Goal: Information Seeking & Learning: Find specific fact

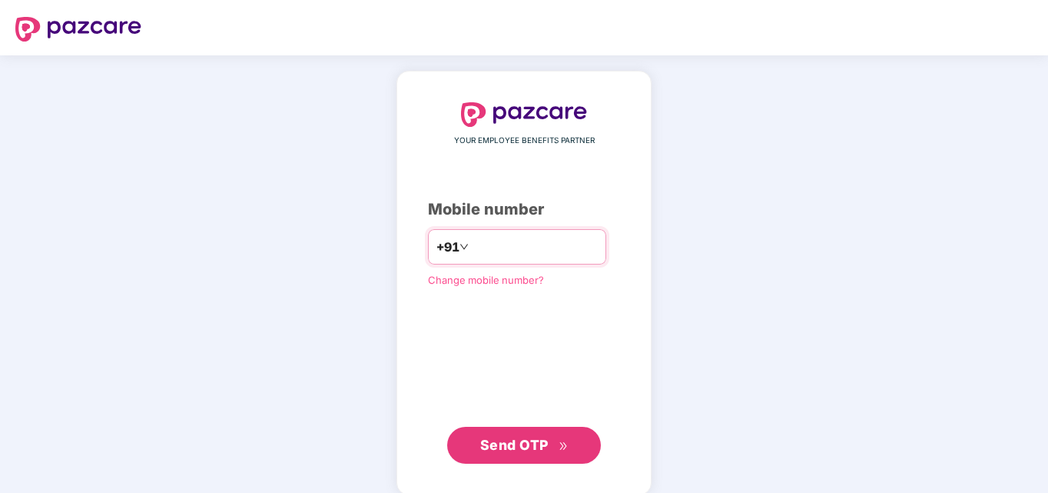
click at [482, 247] on input "number" at bounding box center [535, 246] width 126 height 25
type input "**********"
click at [527, 440] on span "Send OTP" at bounding box center [514, 444] width 68 height 16
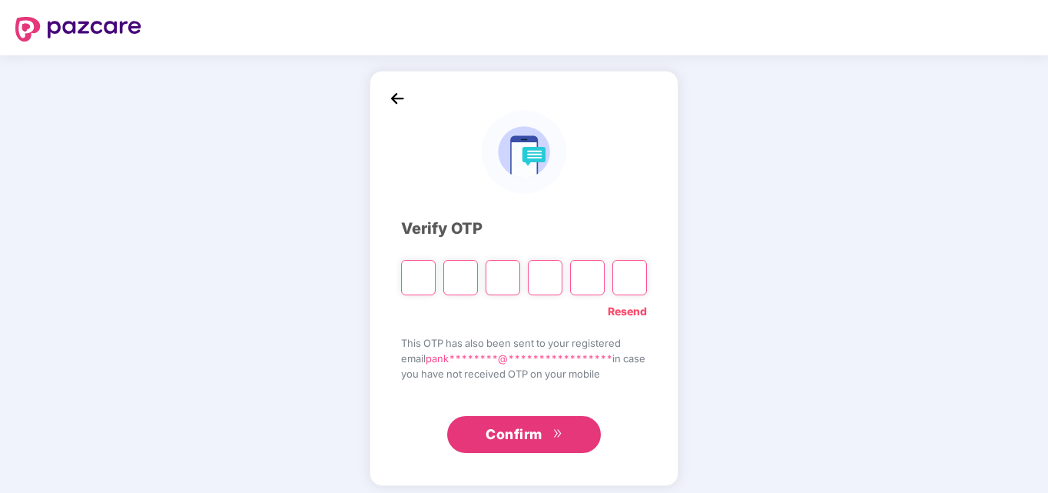
type input "*"
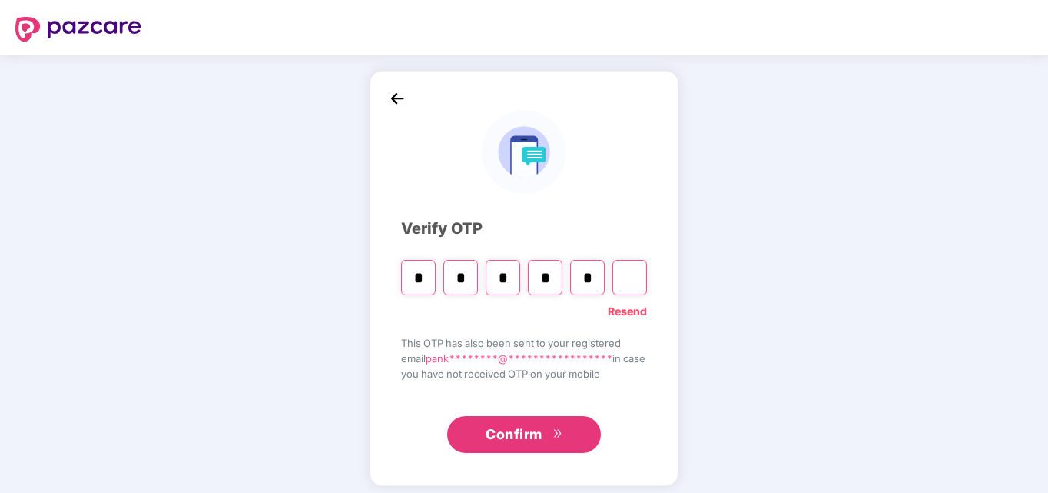
type input "*"
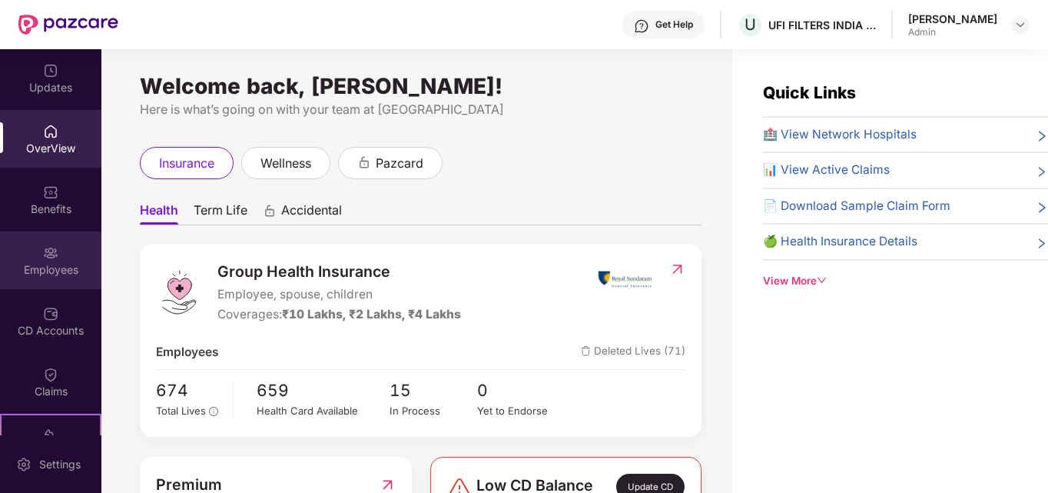
click at [52, 254] on img at bounding box center [50, 252] width 15 height 15
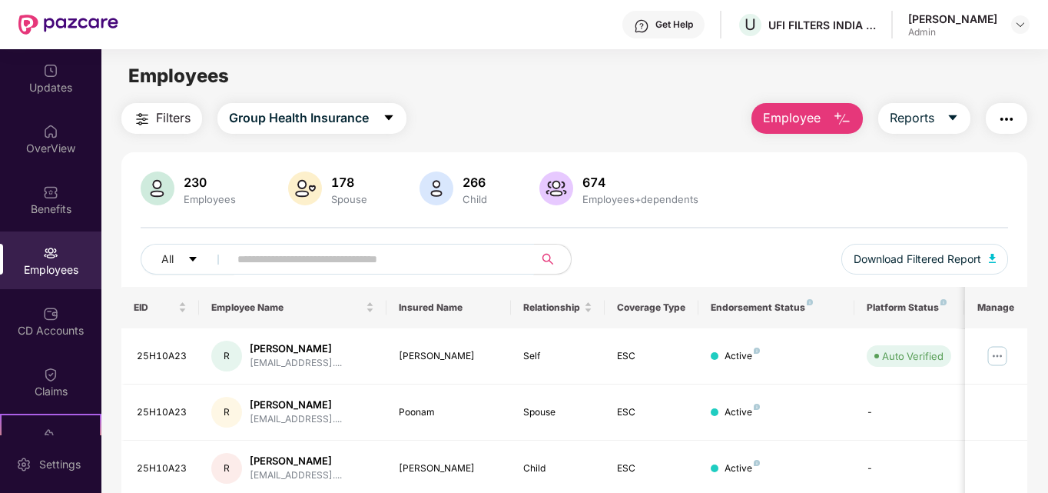
click at [430, 258] on input "text" at bounding box center [375, 258] width 276 height 23
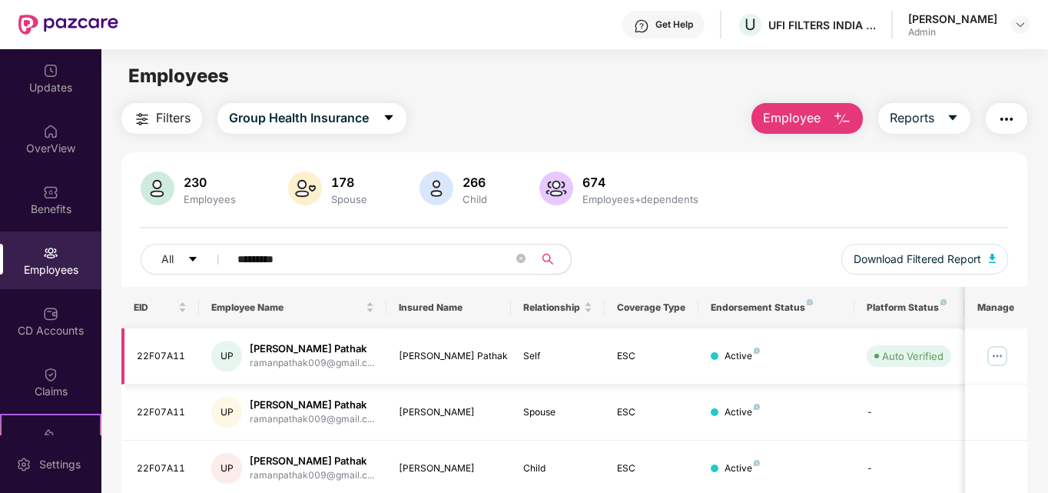
type input "*********"
click at [994, 358] on img at bounding box center [997, 355] width 25 height 25
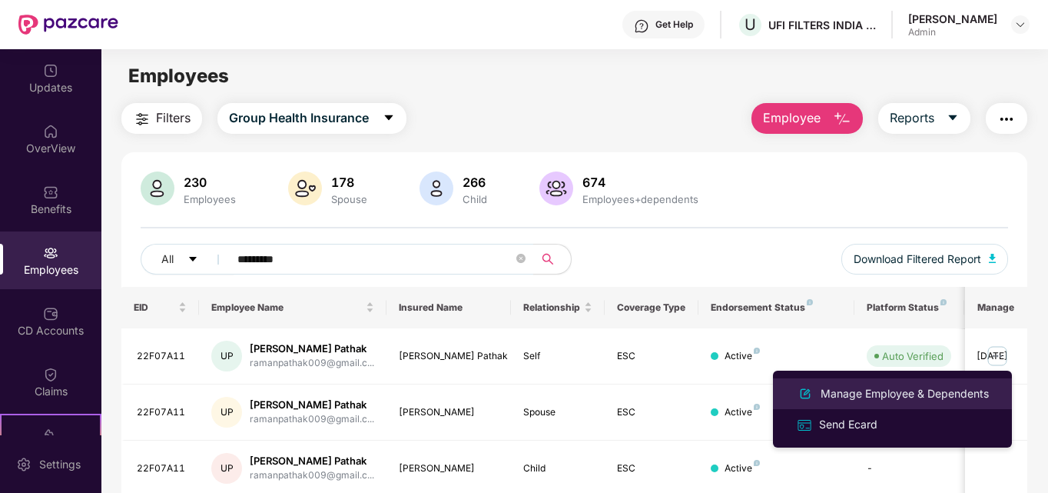
click at [904, 394] on div "Manage Employee & Dependents" at bounding box center [905, 393] width 174 height 17
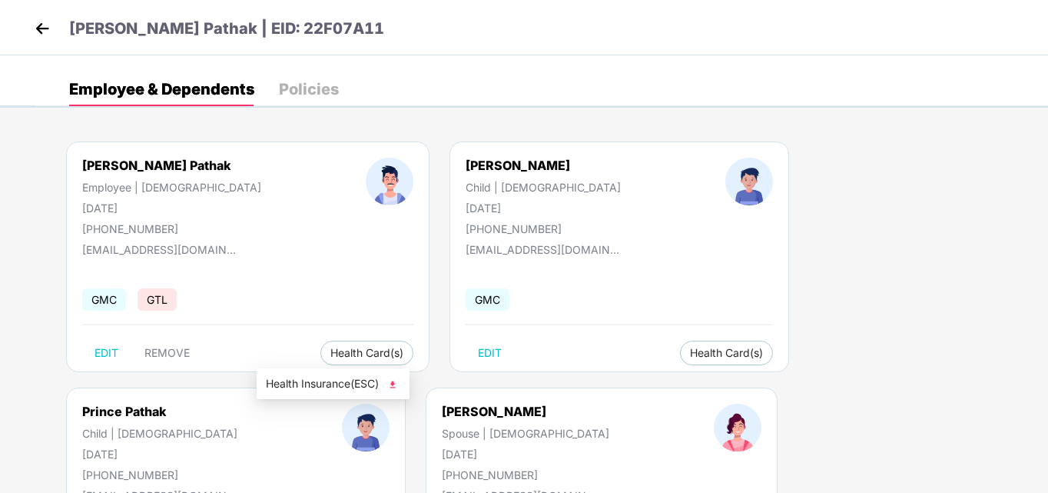
click at [393, 385] on img at bounding box center [392, 384] width 15 height 15
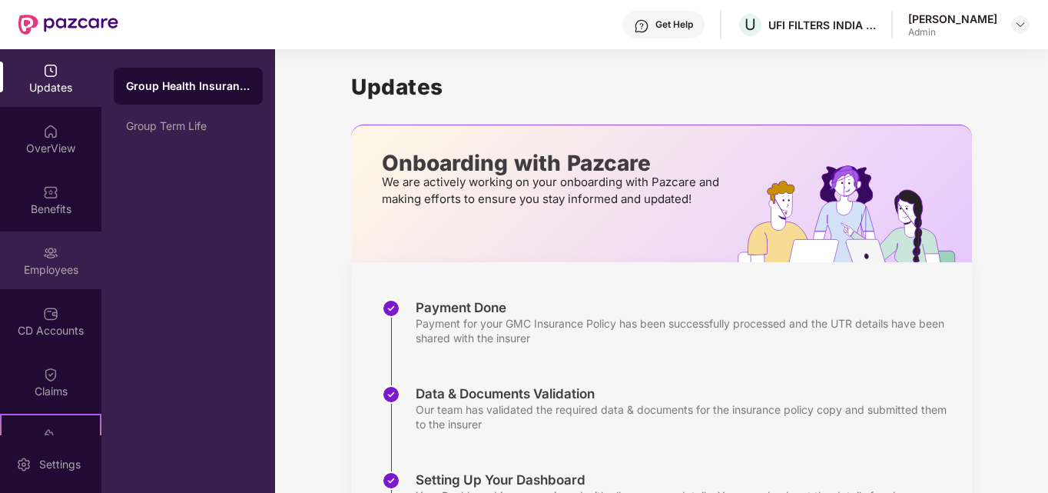
click at [53, 270] on div "Employees" at bounding box center [50, 269] width 101 height 15
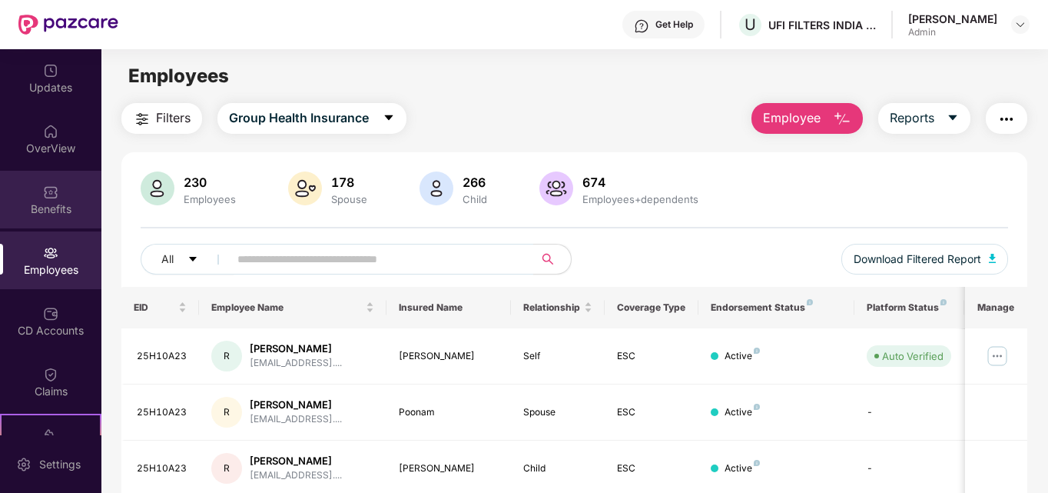
click at [57, 208] on div "Benefits" at bounding box center [50, 208] width 101 height 15
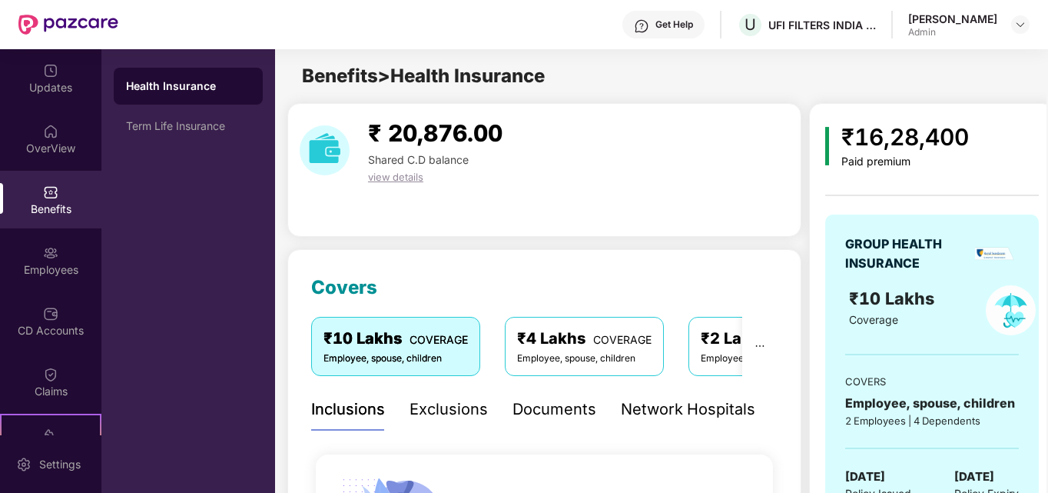
click at [55, 266] on div "Employees" at bounding box center [50, 269] width 101 height 15
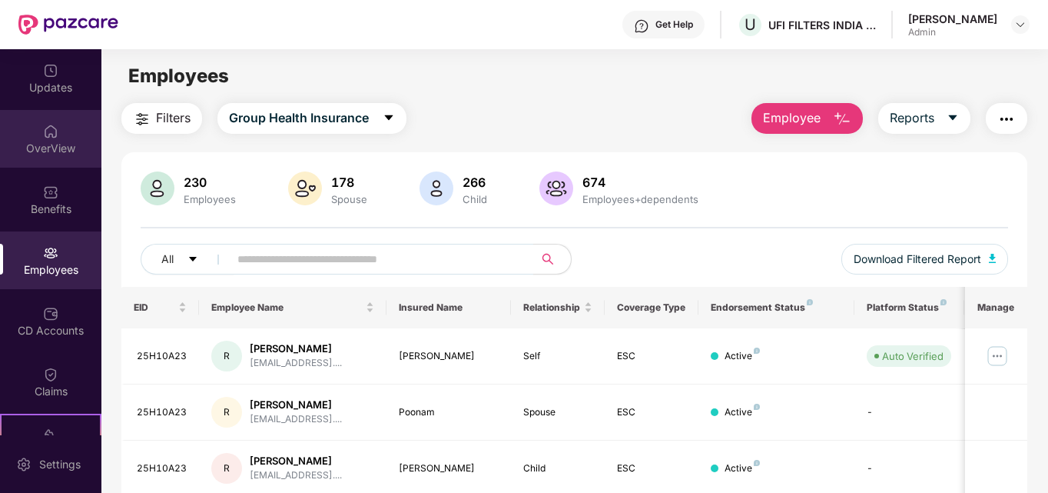
click at [48, 137] on img at bounding box center [50, 131] width 15 height 15
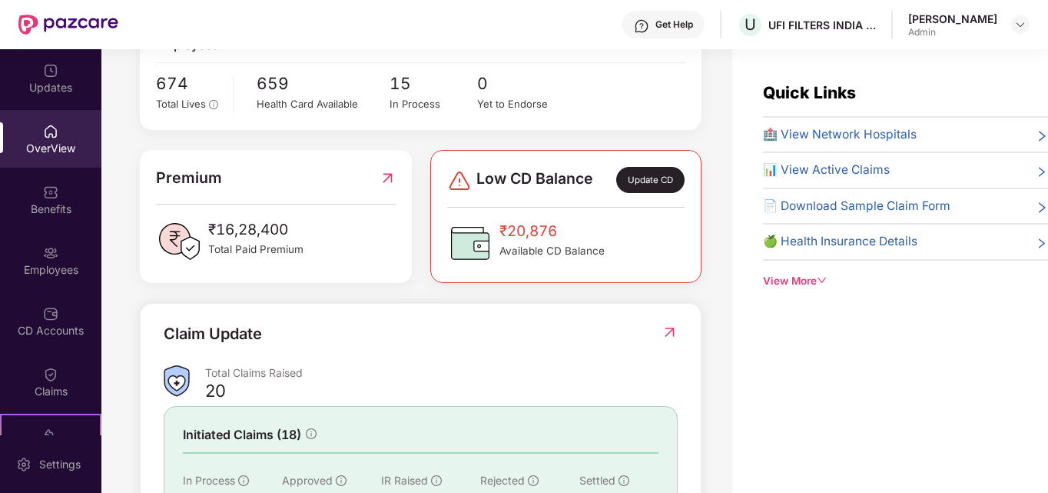
scroll to position [141, 0]
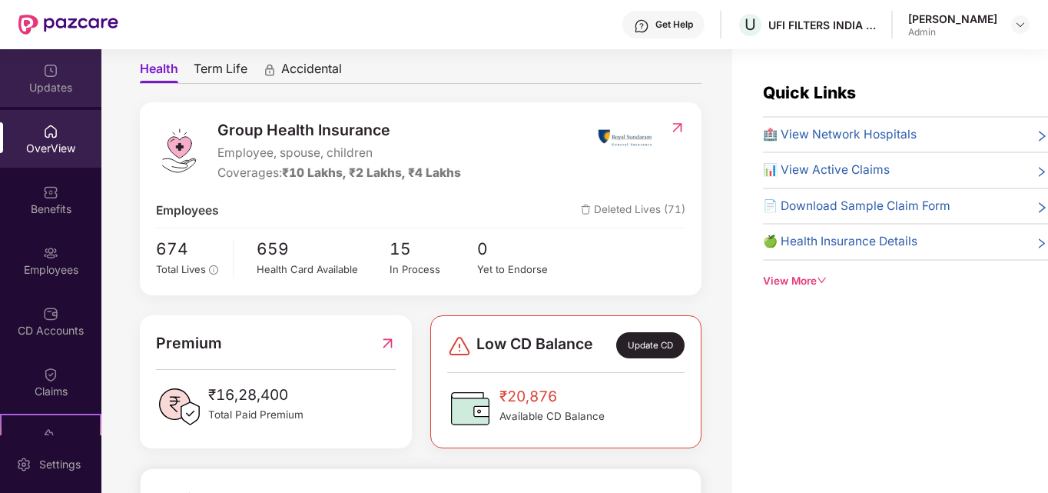
click at [53, 89] on div "Updates" at bounding box center [50, 87] width 101 height 15
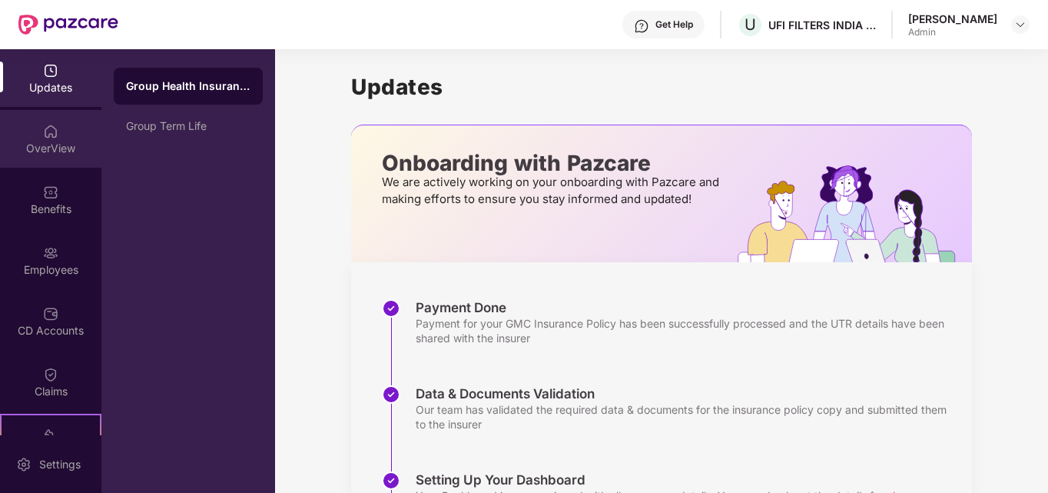
click at [52, 142] on div "OverView" at bounding box center [50, 148] width 101 height 15
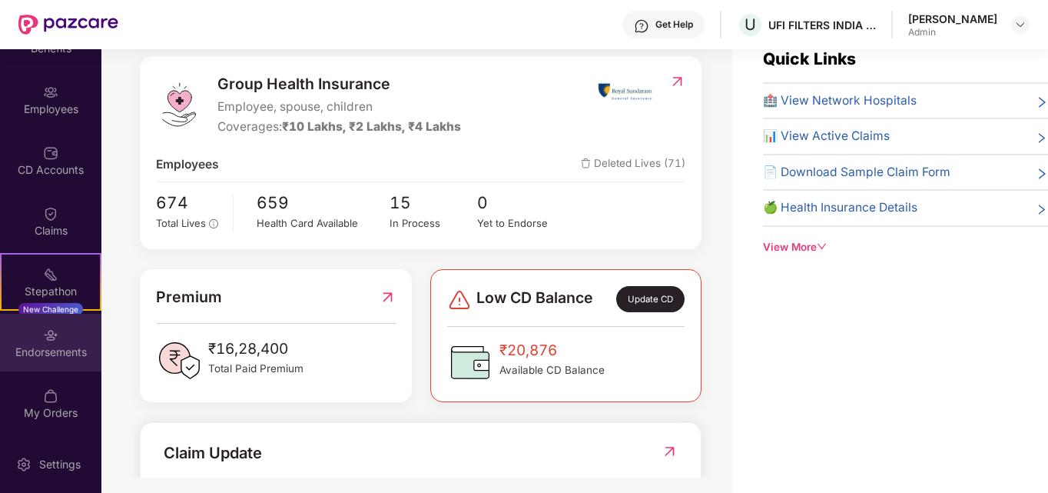
scroll to position [49, 0]
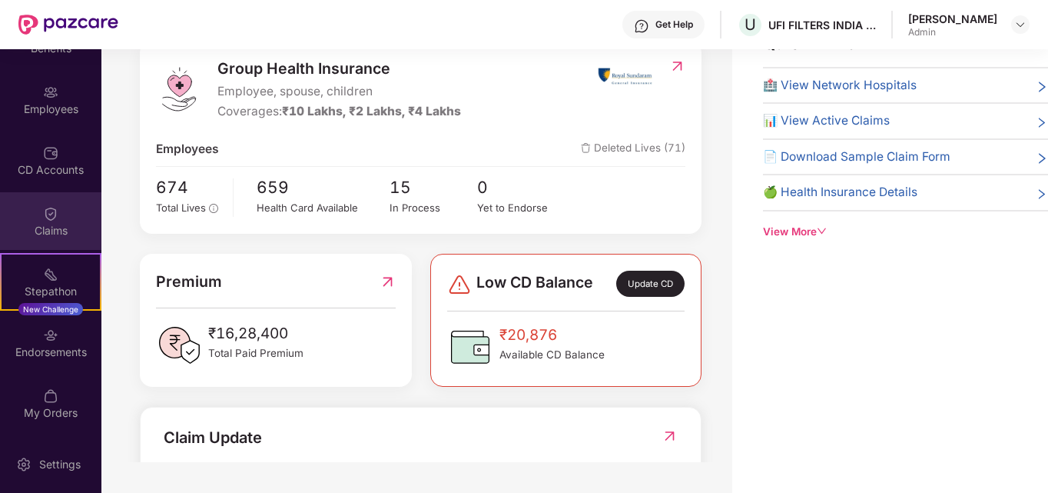
click at [51, 221] on img at bounding box center [50, 213] width 15 height 15
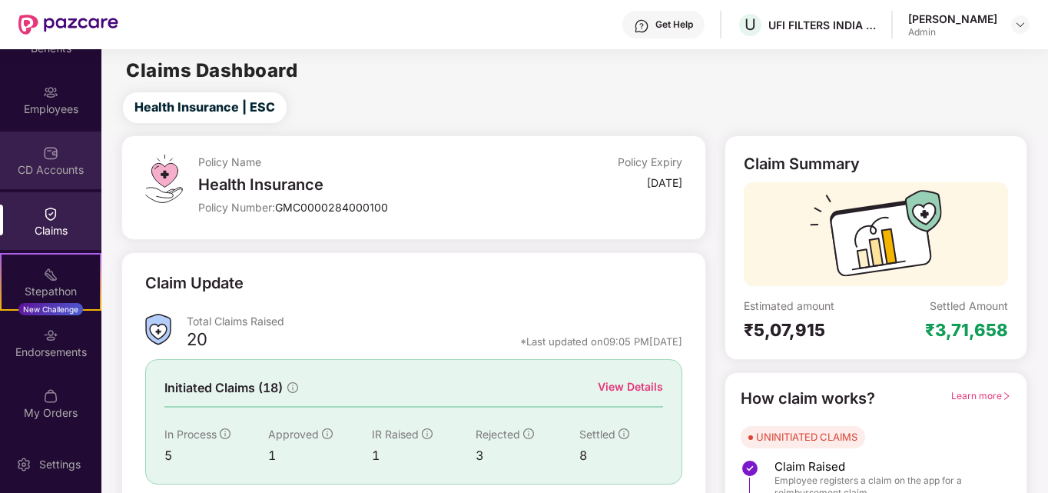
click at [41, 173] on div "CD Accounts" at bounding box center [50, 169] width 101 height 15
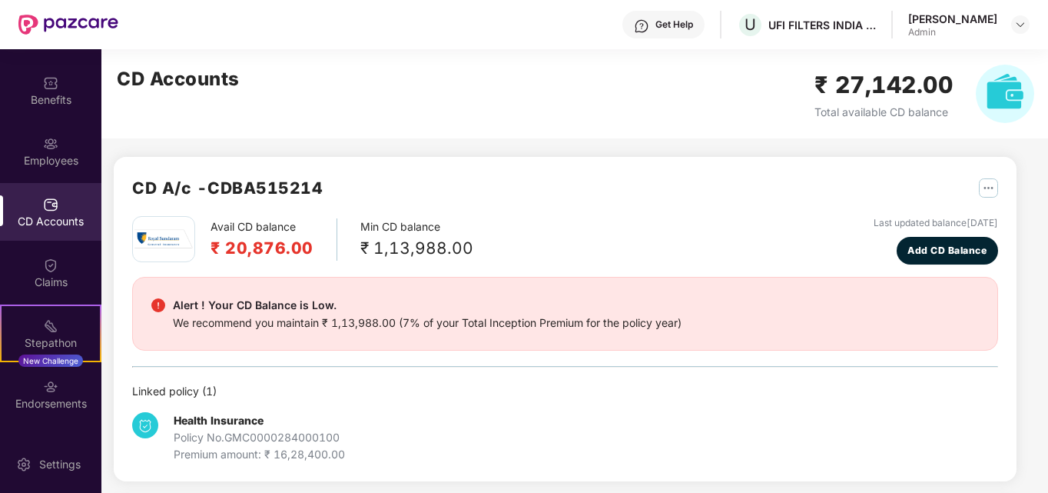
scroll to position [84, 0]
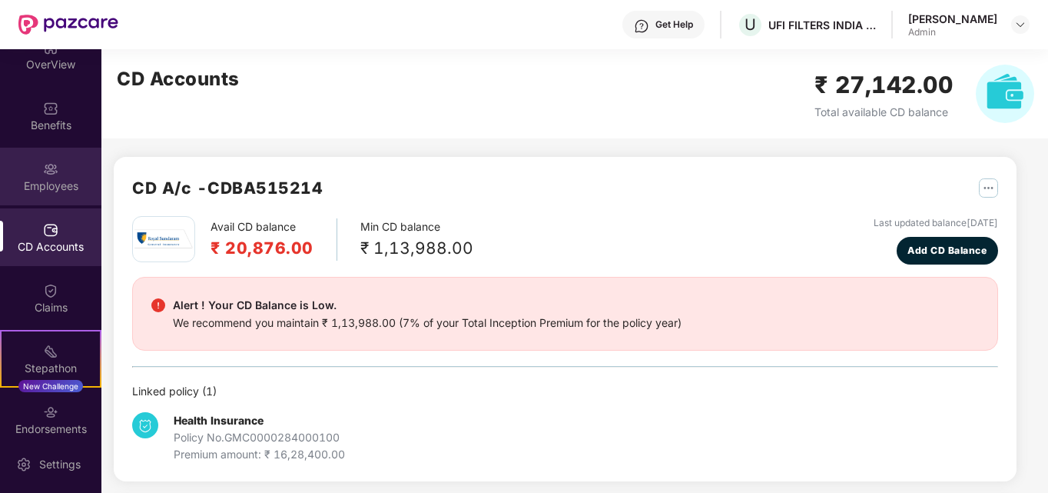
click at [47, 178] on div "Employees" at bounding box center [50, 185] width 101 height 15
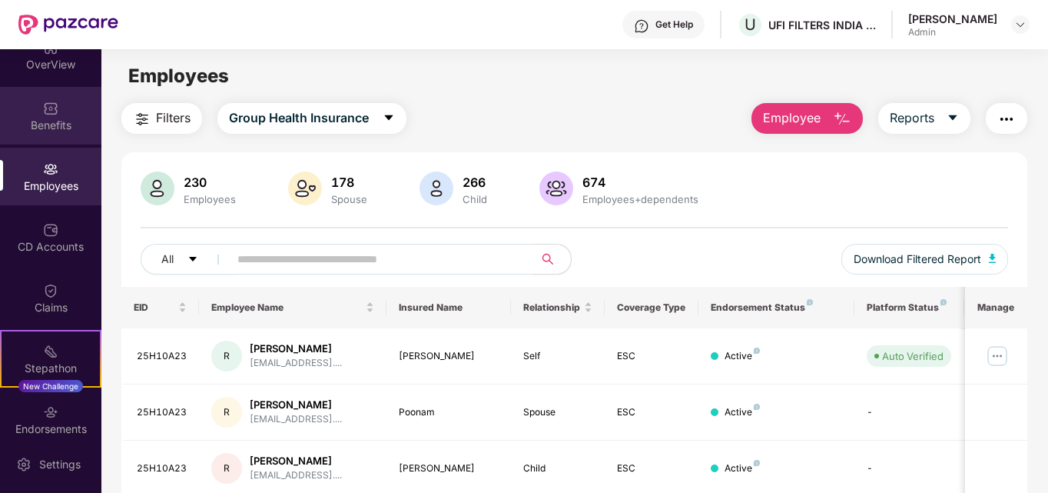
click at [51, 133] on div "Benefits" at bounding box center [50, 116] width 101 height 58
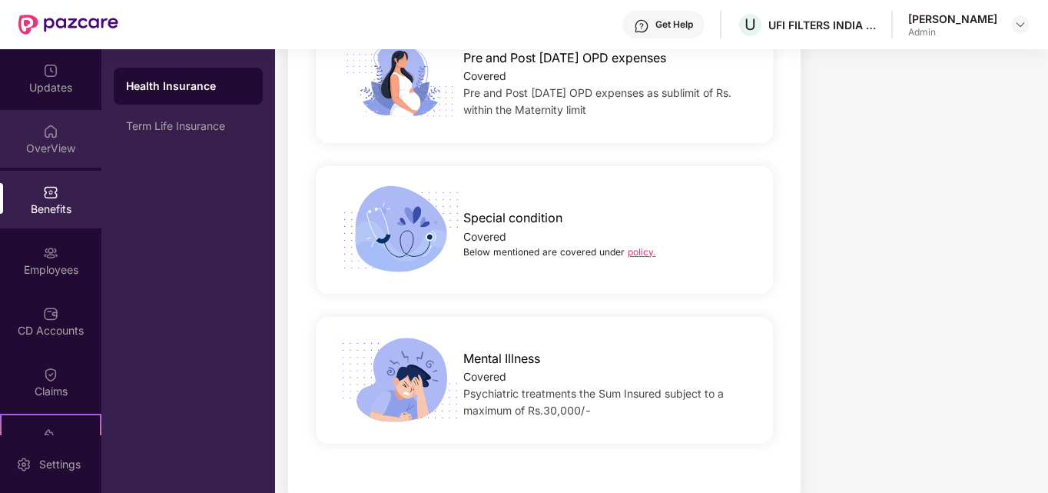
click at [55, 149] on div "OverView" at bounding box center [50, 148] width 101 height 15
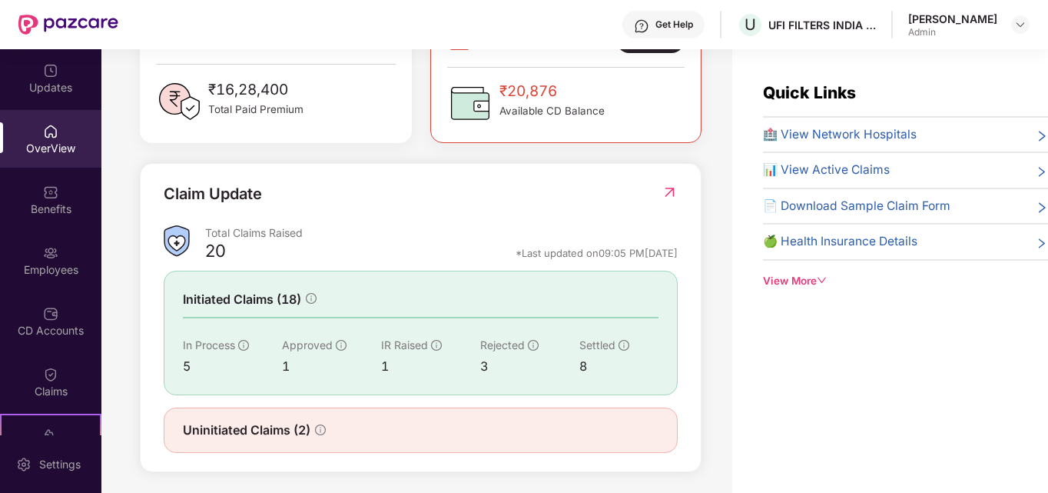
scroll to position [453, 0]
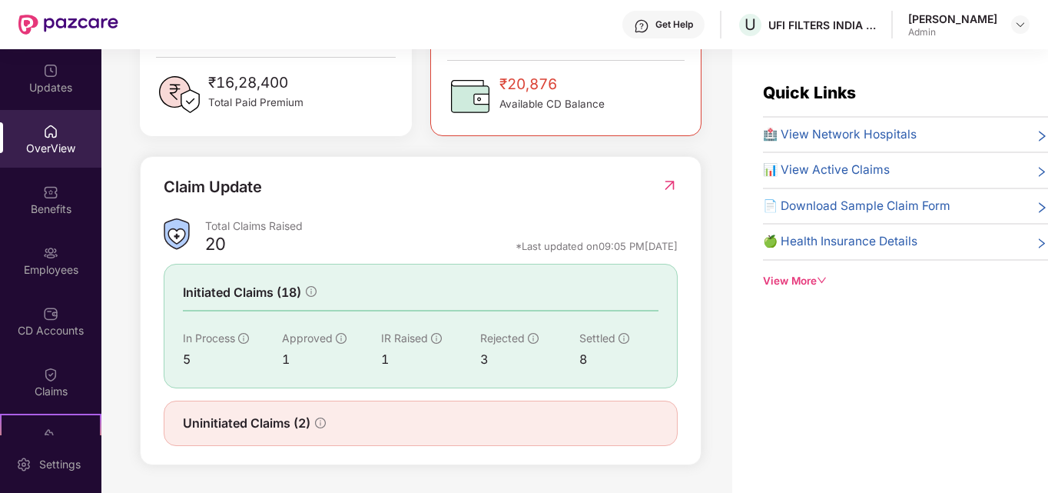
click at [843, 134] on span "🏥 View Network Hospitals" at bounding box center [840, 134] width 154 height 18
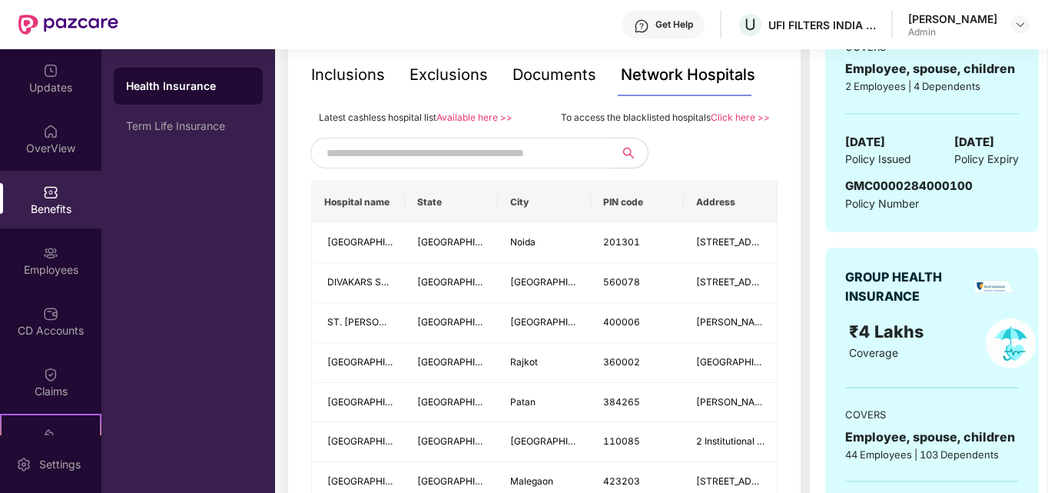
scroll to position [307, 0]
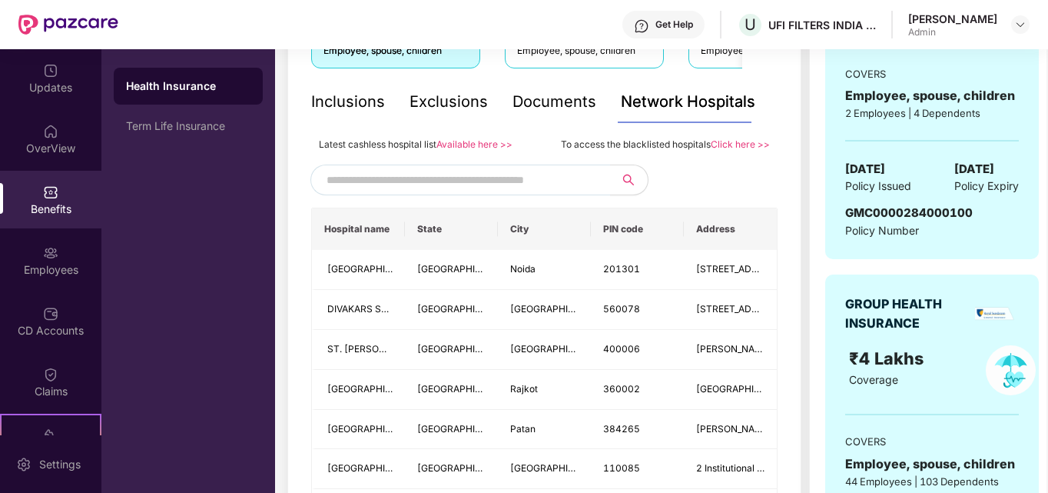
click at [378, 181] on input "text" at bounding box center [458, 179] width 263 height 23
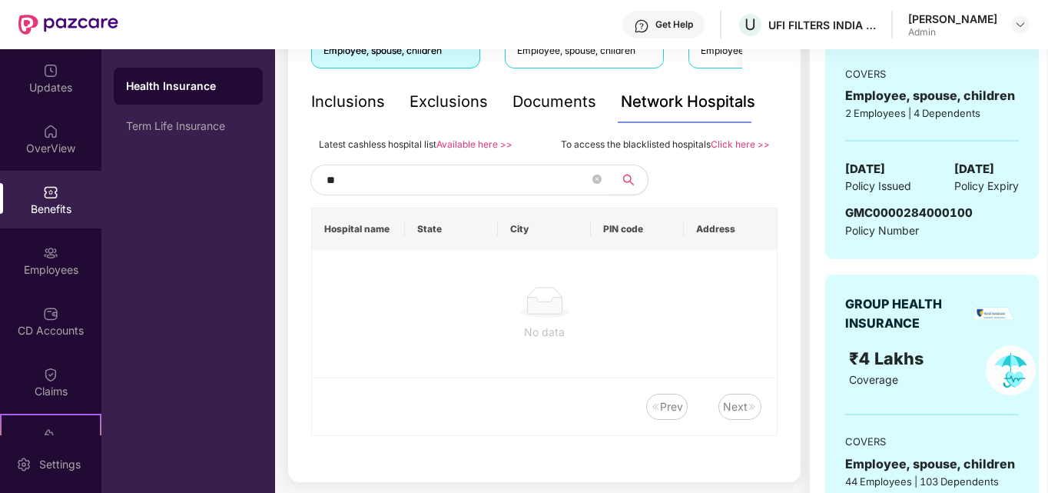
type input "*"
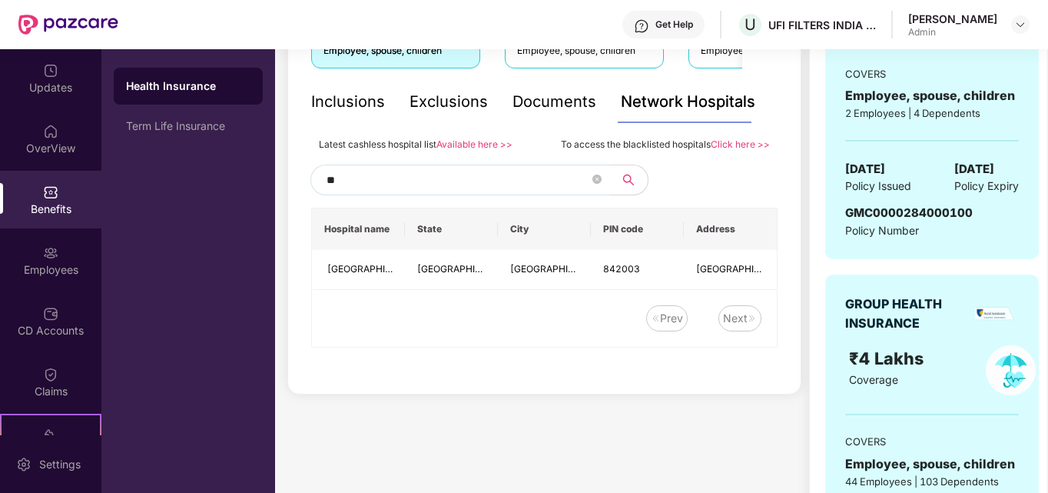
type input "*"
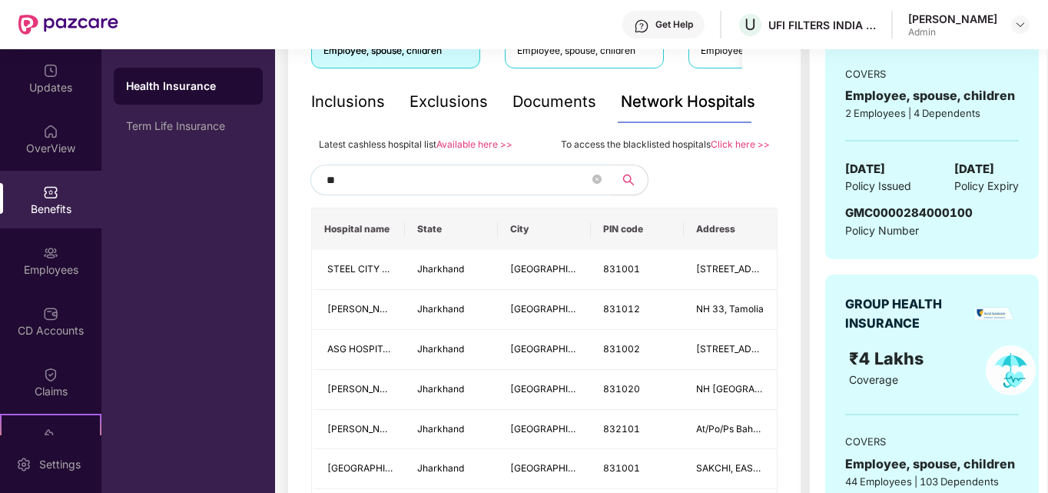
type input "*"
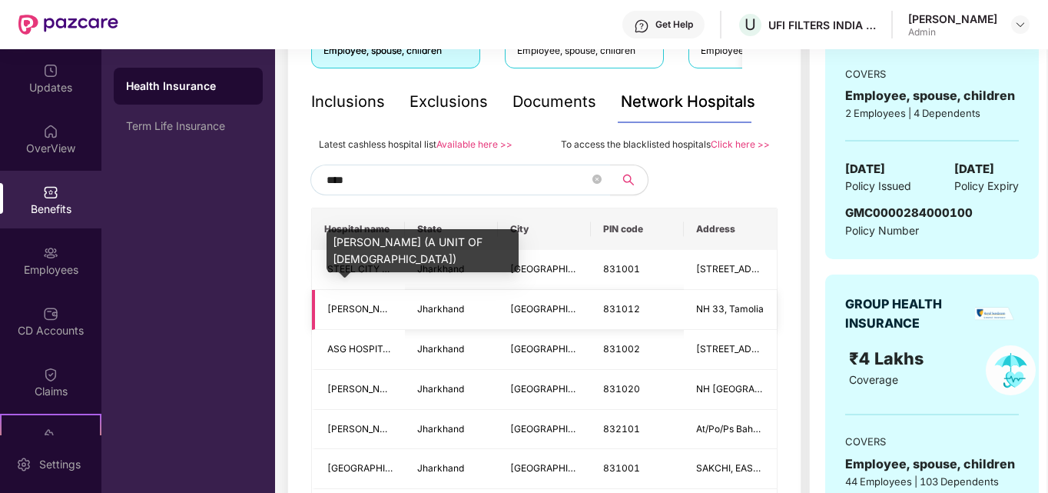
type input "****"
click at [367, 311] on span "[PERSON_NAME] (A UNIT OF [DEMOGRAPHIC_DATA])" at bounding box center [446, 309] width 238 height 12
